Goal: Unclear

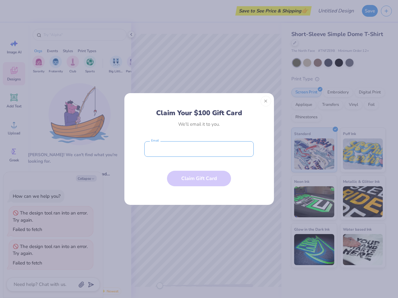
type textarea "x"
click at [199, 149] on input "email" at bounding box center [198, 149] width 109 height 16
click at [266, 101] on button "Close" at bounding box center [266, 101] width 11 height 11
